Goal: Task Accomplishment & Management: Use online tool/utility

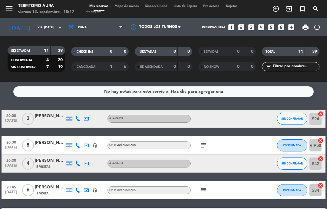
select select "es"
select select "dinner"
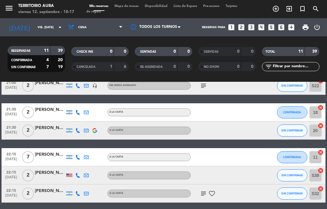
scroll to position [149, 0]
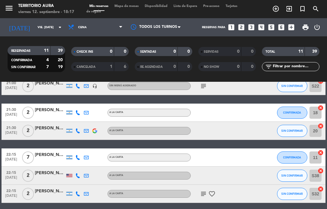
click at [206, 194] on icon "subject" at bounding box center [203, 193] width 7 height 7
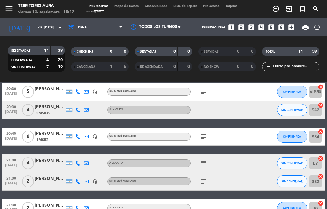
scroll to position [58, 0]
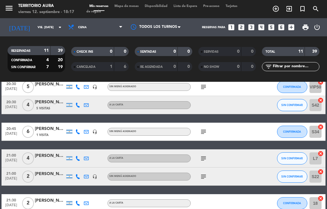
click at [204, 179] on icon "subject" at bounding box center [203, 176] width 7 height 7
click at [262, 139] on div "20:45 [DATE] 6 [PERSON_NAME] 1 Visita headset_mic Sin menú asignado subject CON…" at bounding box center [163, 131] width 323 height 18
click at [203, 161] on icon "subject" at bounding box center [203, 157] width 7 height 7
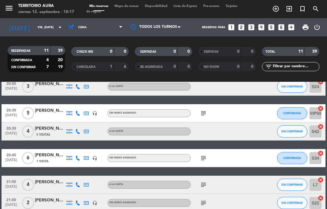
scroll to position [36, 0]
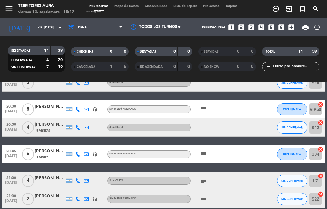
click at [56, 27] on input "vie. [DATE]" at bounding box center [54, 27] width 41 height 9
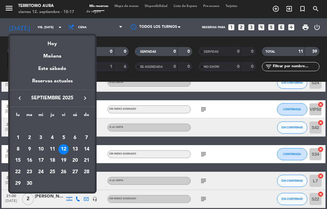
click at [78, 149] on div "13" at bounding box center [75, 149] width 10 height 10
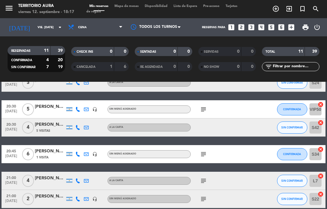
type input "sáb. [DATE]"
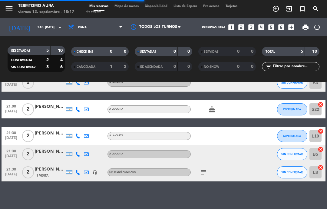
scroll to position [15, 0]
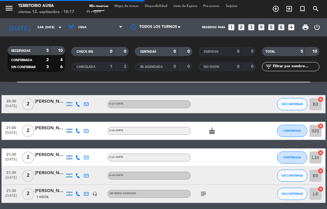
select select "dinner"
click at [242, 185] on div at bounding box center [249, 193] width 16 height 18
click at [314, 98] on input "B3" at bounding box center [315, 104] width 12 height 12
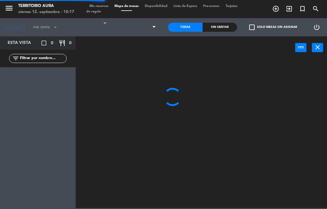
select select "dinner"
select select
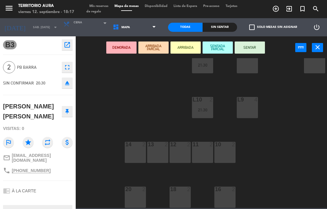
scroll to position [84, 0]
click at [180, 195] on div "18 2" at bounding box center [179, 196] width 21 height 21
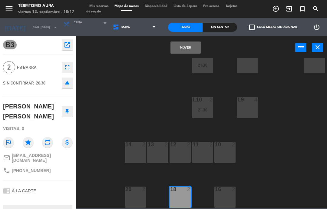
click at [144, 196] on div "20 2" at bounding box center [135, 196] width 21 height 21
click at [221, 206] on div "16 2" at bounding box center [224, 196] width 21 height 21
click at [189, 50] on button "Mover" at bounding box center [185, 47] width 30 height 12
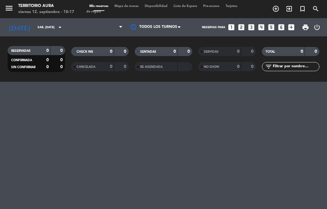
select select "dinner"
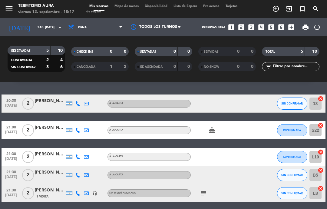
scroll to position [15, 0]
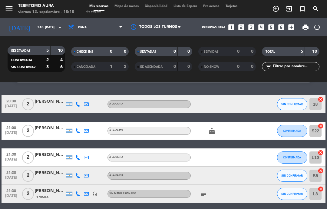
click at [317, 169] on input "B5" at bounding box center [315, 175] width 12 height 12
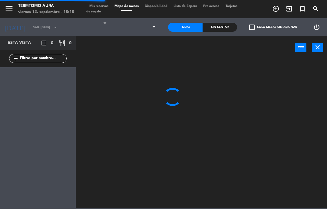
select select "dinner"
select select
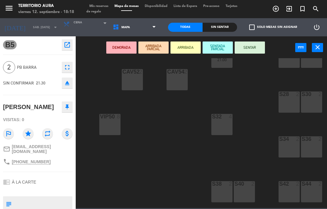
scroll to position [22, 204]
click at [226, 126] on div "S32 4" at bounding box center [221, 123] width 21 height 21
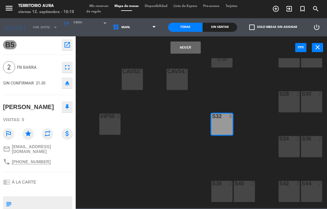
click at [185, 46] on button "Mover" at bounding box center [185, 47] width 30 height 12
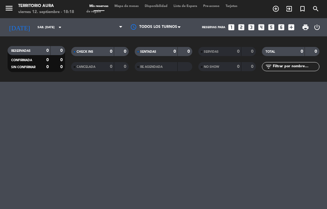
select select "dinner"
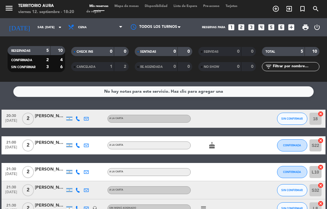
click at [43, 23] on input "sáb. [DATE]" at bounding box center [54, 27] width 41 height 9
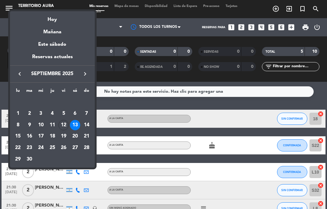
click at [72, 21] on div "Hoy" at bounding box center [52, 17] width 85 height 12
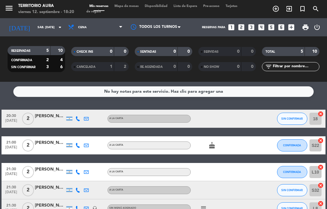
type input "vie. [DATE]"
select select "dinner"
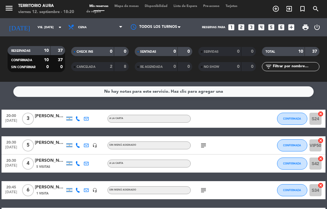
click at [133, 7] on span "Mapa de mesas" at bounding box center [126, 6] width 30 height 3
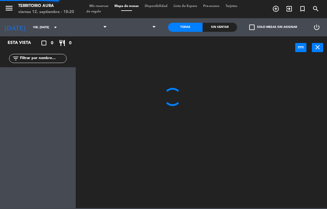
select select "dinner"
select select
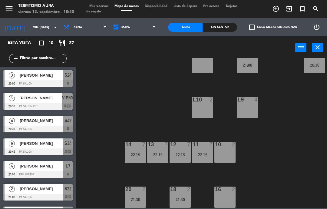
scroll to position [84, 0]
